Goal: Obtain resource: Obtain resource

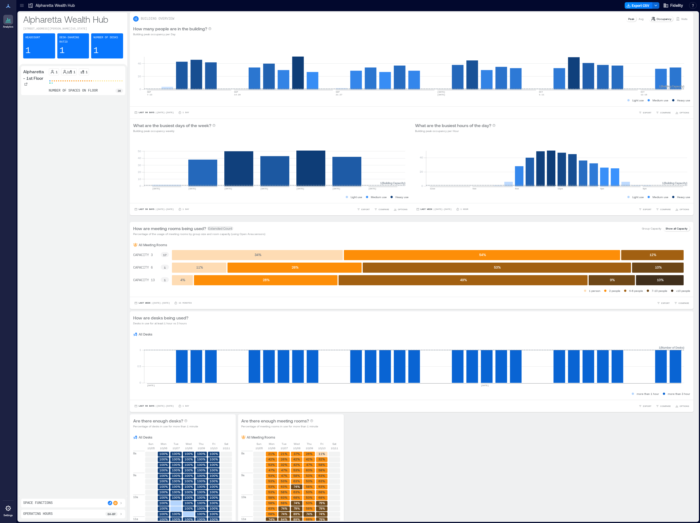
click at [42, 127] on div "Alpharetta - 1st Floor 1 / 1 1 number of spaces on floor 36" at bounding box center [73, 280] width 104 height 428
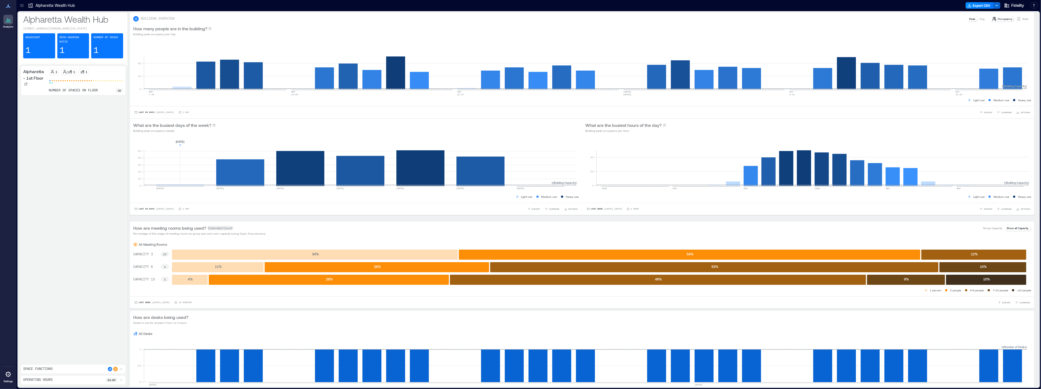
drag, startPoint x: 212, startPoint y: 192, endPoint x: 177, endPoint y: 160, distance: 47.7
click at [19, 5] on icon at bounding box center [21, 5] width 5 height 5
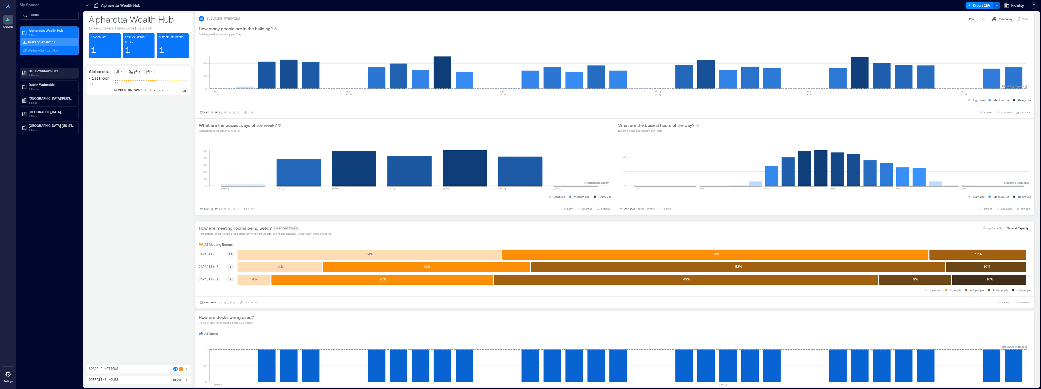
click at [40, 72] on p "DLF Downtown DT1" at bounding box center [52, 71] width 46 height 4
click at [34, 108] on p "9th Floor" at bounding box center [34, 107] width 13 height 4
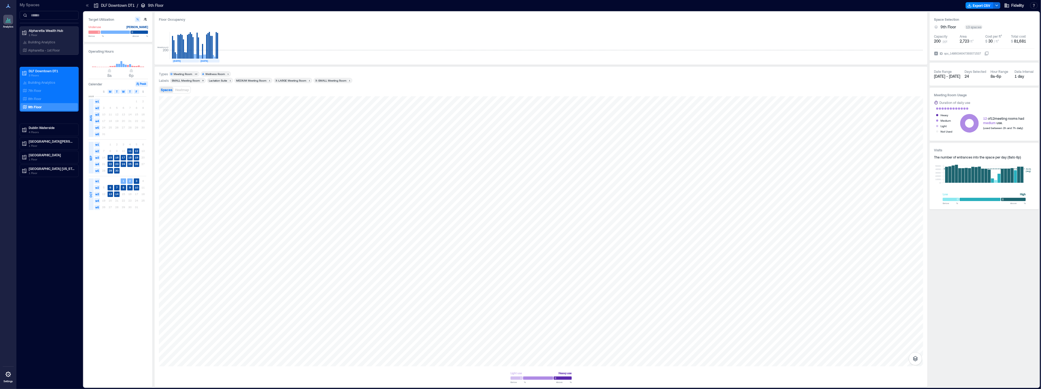
click at [182, 75] on div "Meeting Room" at bounding box center [183, 74] width 19 height 4
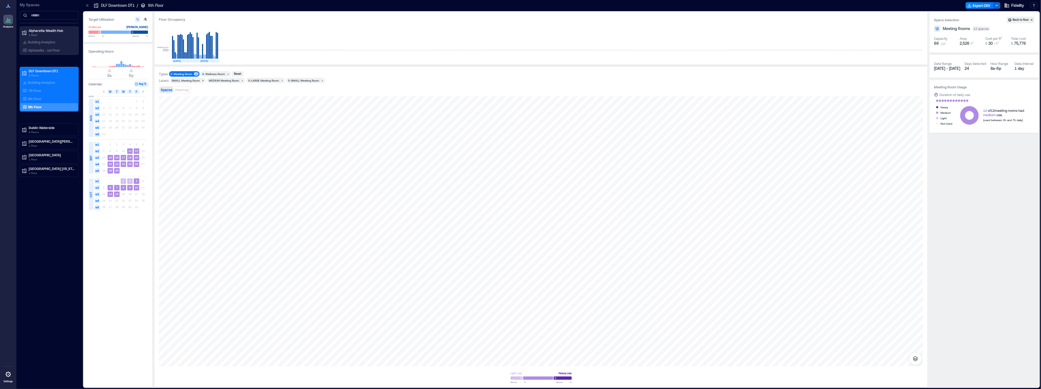
click at [114, 150] on div "7 8 9 10 11 12 13" at bounding box center [123, 151] width 46 height 7
click at [129, 151] on text "11" at bounding box center [129, 150] width 3 height 3
click at [115, 195] on text "14" at bounding box center [116, 193] width 3 height 3
click at [132, 151] on rect at bounding box center [129, 151] width 5 height 5
click at [117, 194] on text "14" at bounding box center [116, 193] width 3 height 3
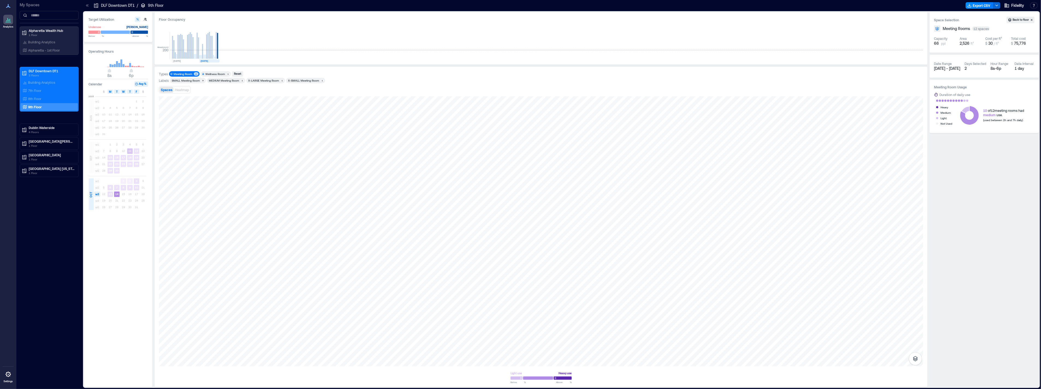
click at [131, 152] on text "11" at bounding box center [129, 150] width 3 height 3
click at [138, 151] on rect at bounding box center [136, 151] width 5 height 5
click at [132, 152] on rect at bounding box center [129, 151] width 5 height 5
drag, startPoint x: 131, startPoint y: 152, endPoint x: 123, endPoint y: 196, distance: 44.9
click at [123, 94] on div "[DATE] w1 1 2 w2 3 4 5 6 7 8 9 w3 10 11 12 13 14 15 16 w4 17 18 19 20 21 22 23 …" at bounding box center [117, 94] width 58 height 0
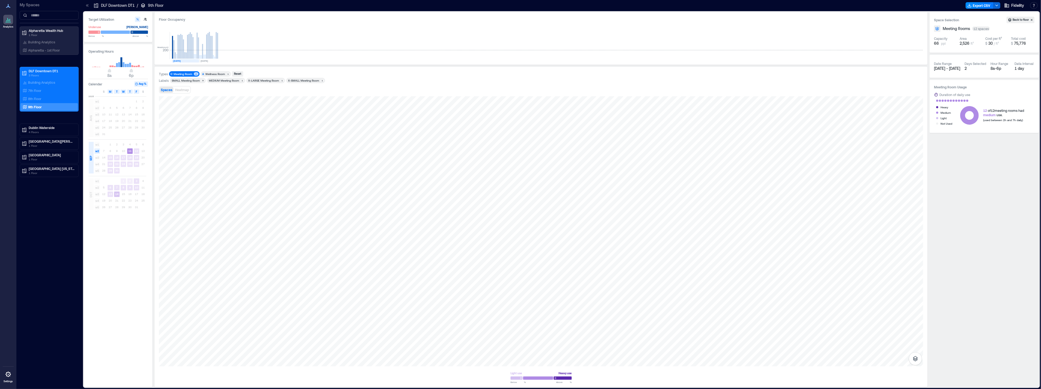
click at [118, 193] on rect at bounding box center [116, 194] width 5 height 5
click at [129, 150] on text "11" at bounding box center [129, 150] width 3 height 3
click at [118, 193] on text "14" at bounding box center [116, 193] width 3 height 3
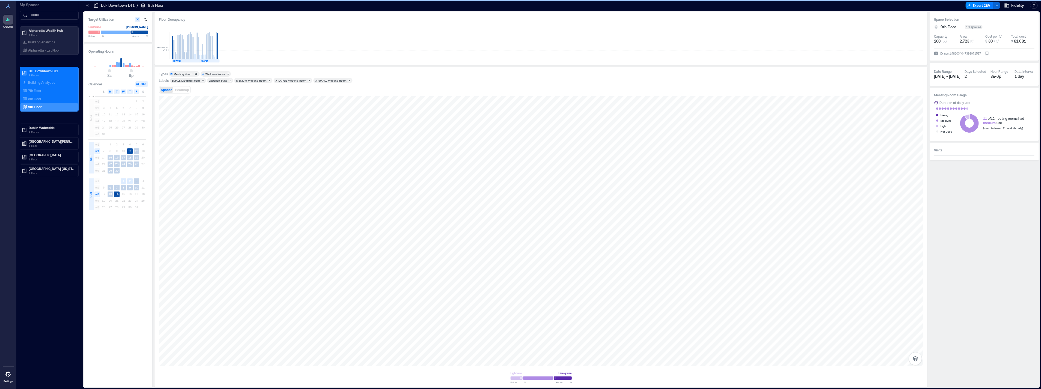
click at [124, 163] on text "24" at bounding box center [123, 163] width 3 height 3
click at [90, 154] on div "SEP" at bounding box center [90, 158] width 5 height 9
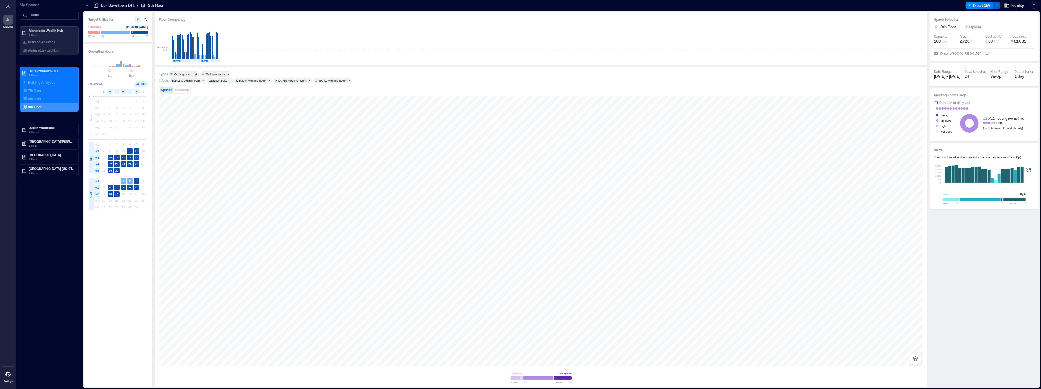
click at [700, 7] on icon "button" at bounding box center [997, 5] width 4 height 4
click at [700, 7] on button "Export CSV" at bounding box center [980, 5] width 28 height 7
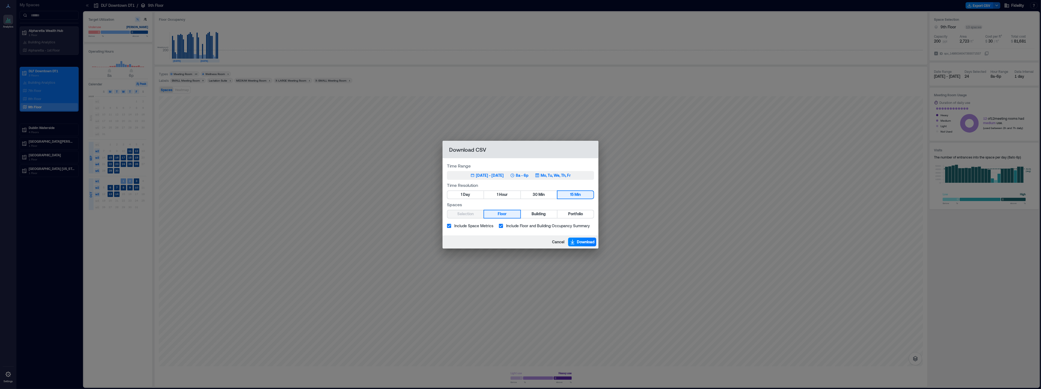
click at [529, 177] on p "8a - 6p" at bounding box center [522, 175] width 13 height 5
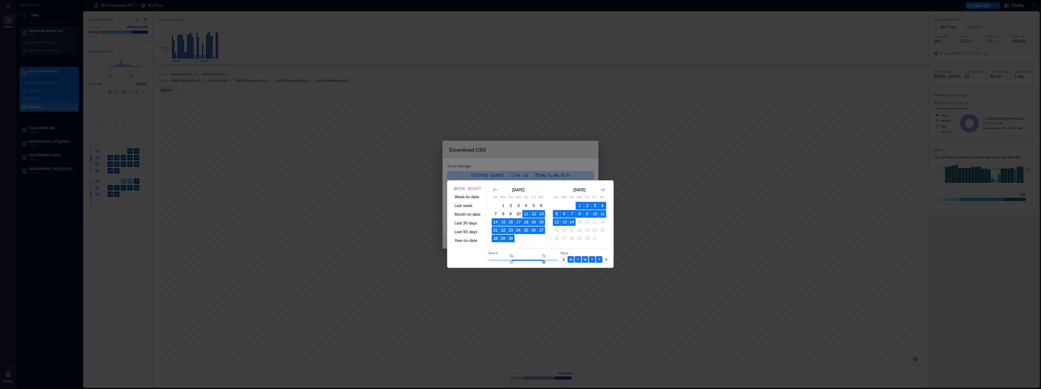
type input "**"
drag, startPoint x: 540, startPoint y: 260, endPoint x: 546, endPoint y: 259, distance: 6.3
click at [546, 262] on span "8p" at bounding box center [546, 263] width 3 height 2
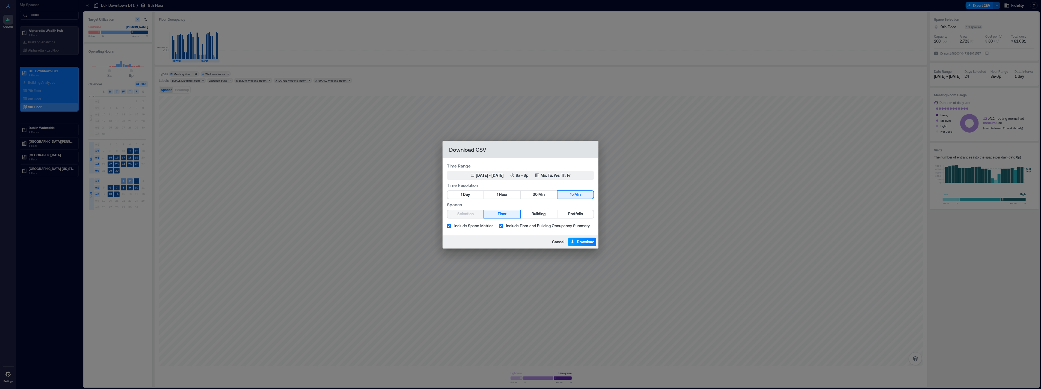
click at [578, 244] on span "Download" at bounding box center [586, 241] width 18 height 5
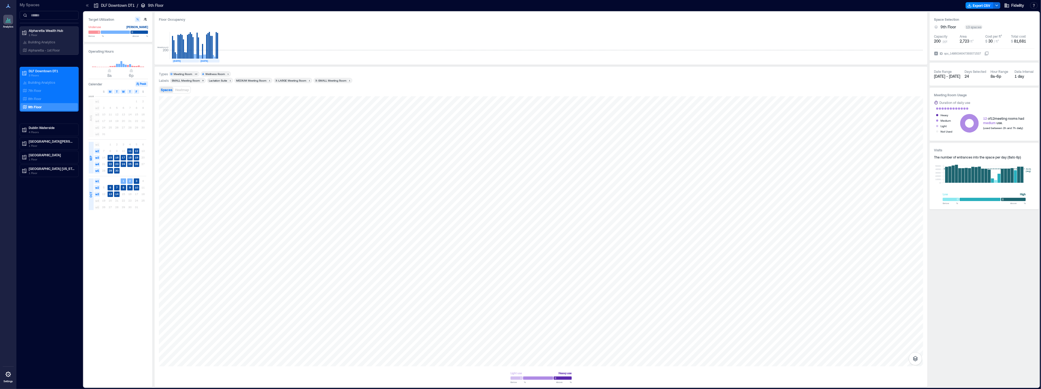
click at [700, 89] on div "Spaces Heatmap" at bounding box center [541, 89] width 764 height 11
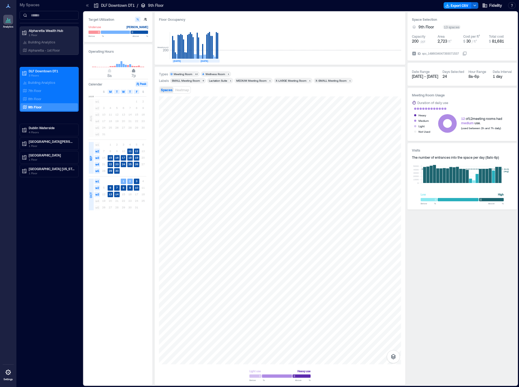
type input "**"
drag, startPoint x: 130, startPoint y: 75, endPoint x: 136, endPoint y: 77, distance: 5.6
click at [136, 77] on span "8p" at bounding box center [136, 75] width 4 height 5
click at [181, 74] on div "Meeting Room" at bounding box center [183, 74] width 19 height 4
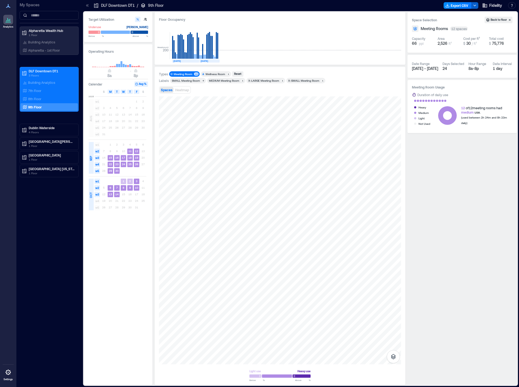
click at [476, 6] on icon "button" at bounding box center [474, 5] width 4 height 4
click at [452, 155] on div "Space Selection Back to floor Meeting Rooms 12 spaces Capacity 66 ppl Area 2,52…" at bounding box center [461, 198] width 109 height 372
click at [389, 359] on button "button" at bounding box center [393, 356] width 13 height 13
click at [392, 341] on icon "button" at bounding box center [393, 340] width 7 height 7
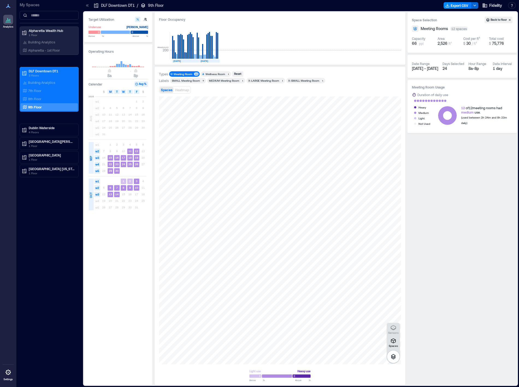
click at [423, 275] on div "Space Selection Back to floor Meeting Rooms 12 spaces Capacity 66 ppl Area 2,52…" at bounding box center [461, 198] width 109 height 372
click at [428, 68] on span "[DATE] - [DATE]" at bounding box center [425, 68] width 26 height 5
click at [428, 46] on div "66 ppl" at bounding box center [423, 43] width 23 height 5
click at [447, 40] on div "Area" at bounding box center [448, 38] width 23 height 4
click at [460, 29] on div "12 spaces" at bounding box center [459, 28] width 18 height 4
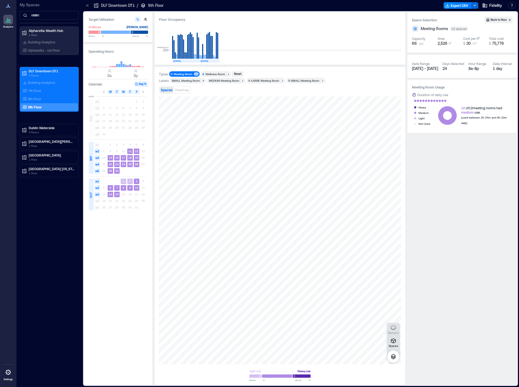
click at [481, 37] on div "Cost per ft²" at bounding box center [474, 38] width 23 height 4
click at [499, 39] on div "Total cost" at bounding box center [496, 38] width 15 height 4
click at [394, 357] on icon "button" at bounding box center [393, 356] width 5 height 5
click at [463, 7] on button "Export CSV" at bounding box center [457, 5] width 28 height 7
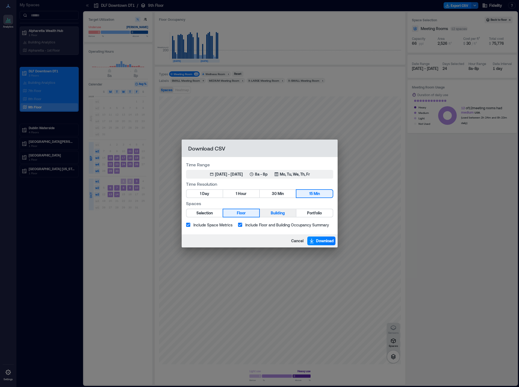
click at [272, 213] on span "Building" at bounding box center [278, 213] width 14 height 7
click at [314, 214] on span "Portfolio" at bounding box center [314, 213] width 15 height 7
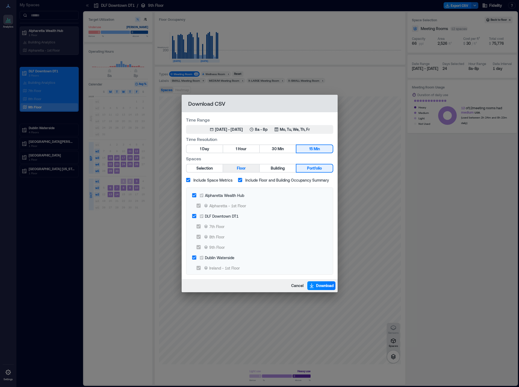
click at [250, 167] on button "Floor" at bounding box center [241, 168] width 36 height 8
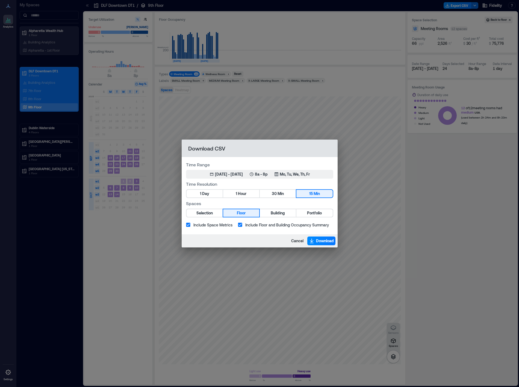
click at [435, 186] on div "Download CSV Time Range Sep 11, 2025 - [DATE] 8a - 8p Mo, Tu, We, Th, Fr Time R…" at bounding box center [259, 193] width 519 height 387
click at [295, 238] on span "Cancel" at bounding box center [297, 240] width 12 height 5
